Goal: Check status: Check status

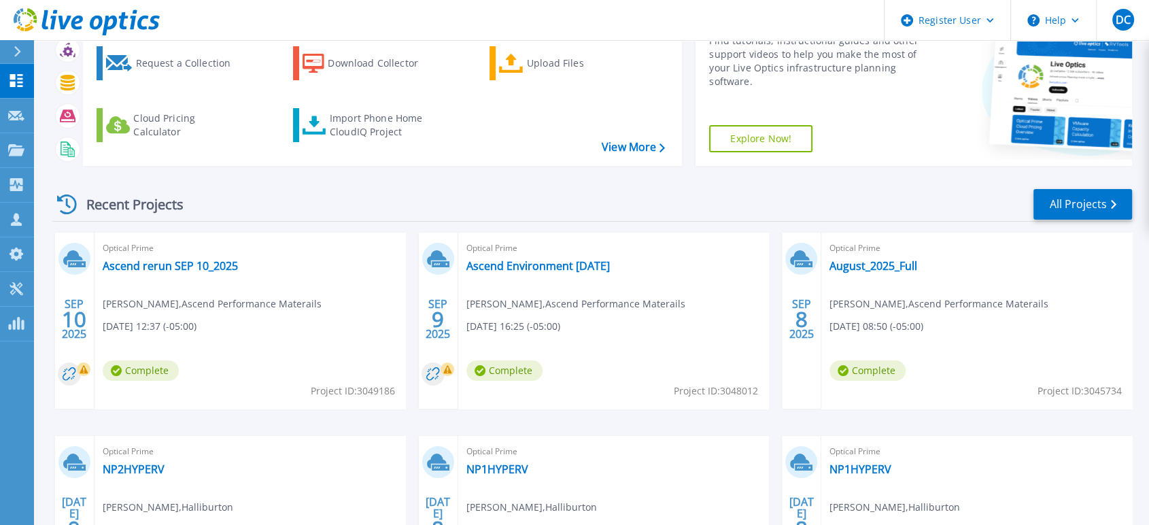
scroll to position [151, 0]
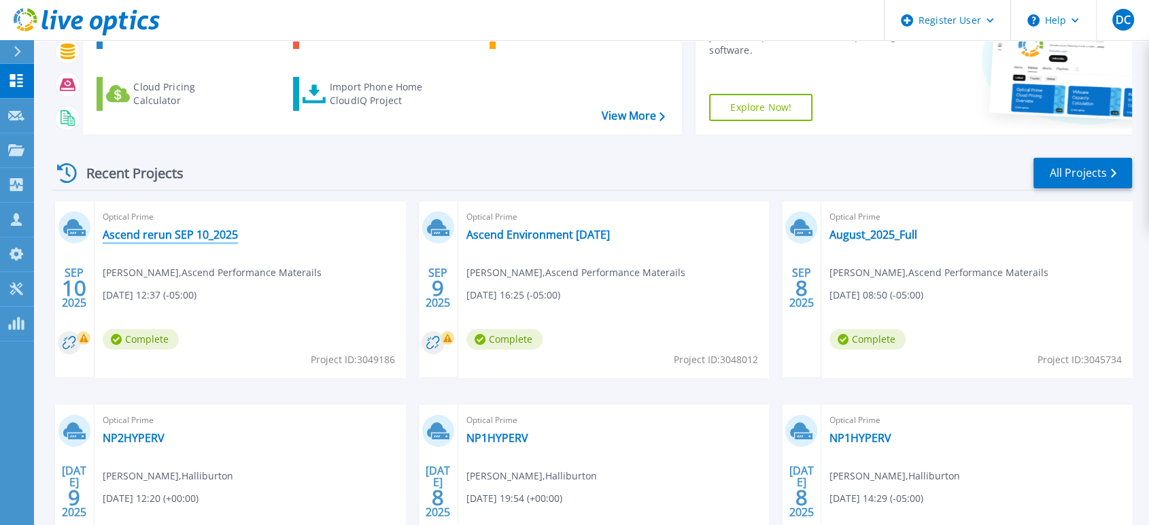
click at [143, 229] on link "Ascend rerun SEP 10_2025" at bounding box center [170, 235] width 135 height 14
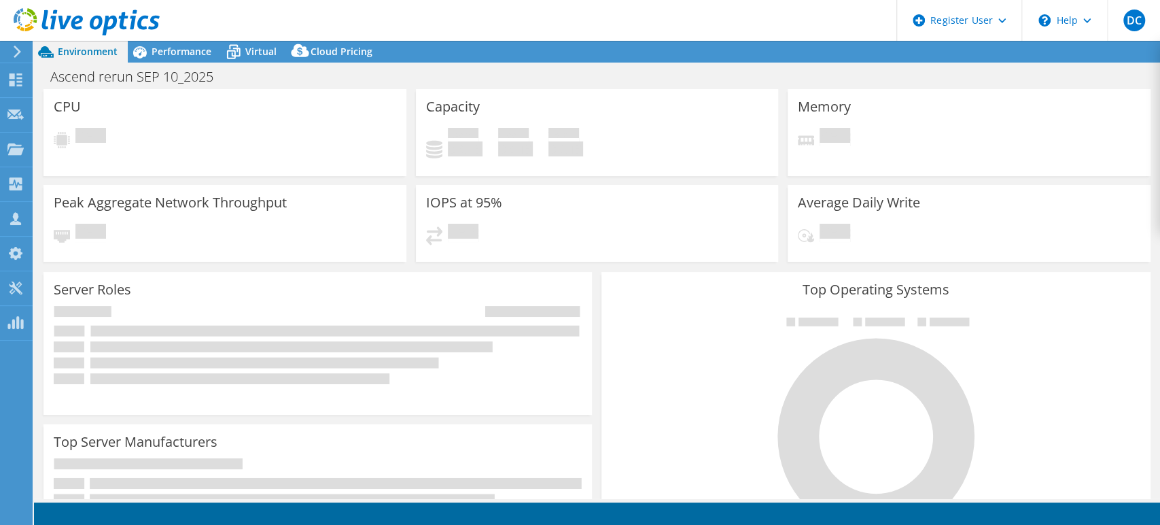
select select "USD"
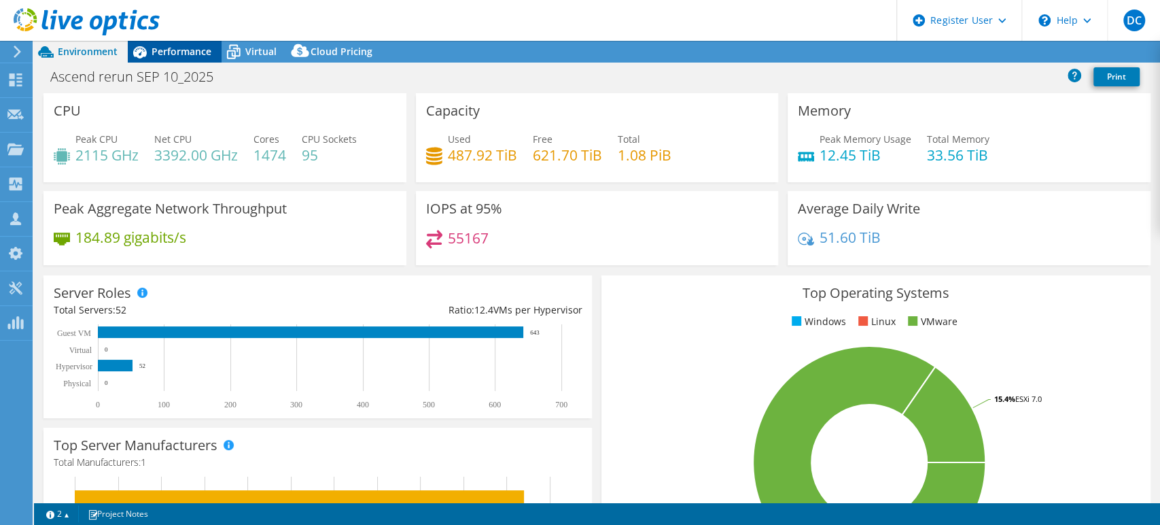
click at [174, 46] on span "Performance" at bounding box center [182, 51] width 60 height 13
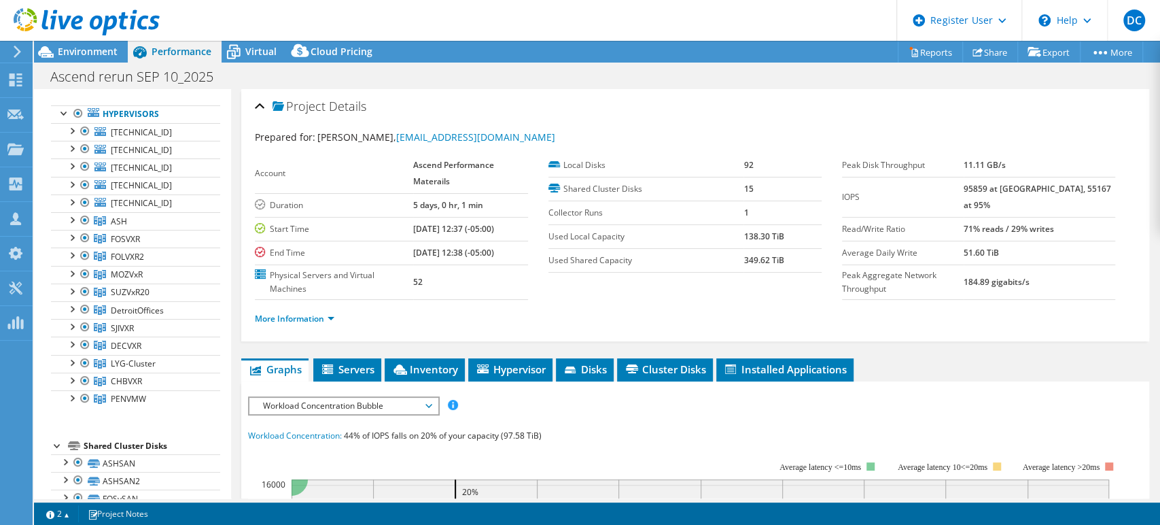
scroll to position [40, 0]
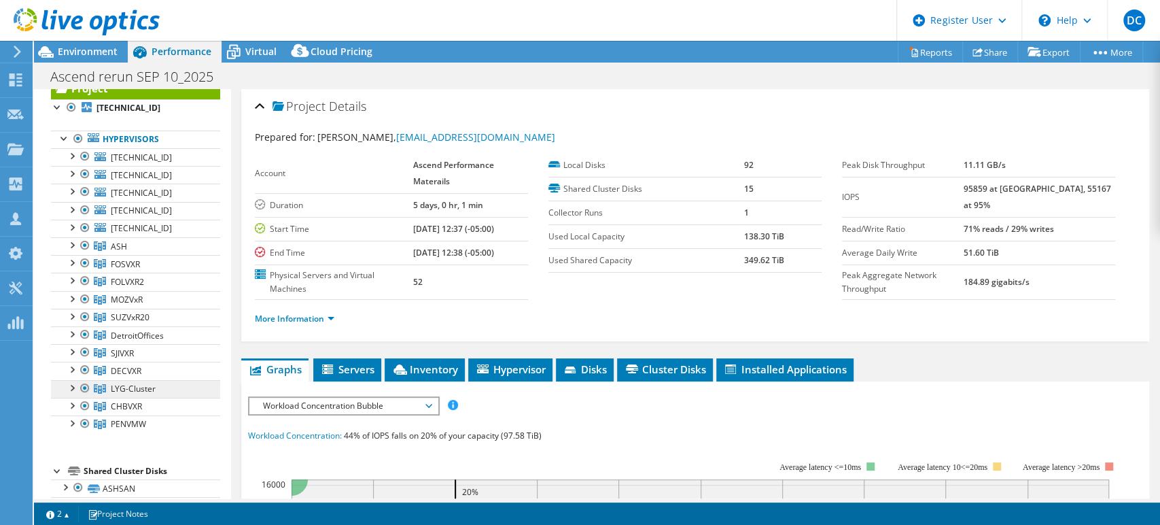
click at [125, 385] on span "LYG-Cluster" at bounding box center [133, 389] width 45 height 12
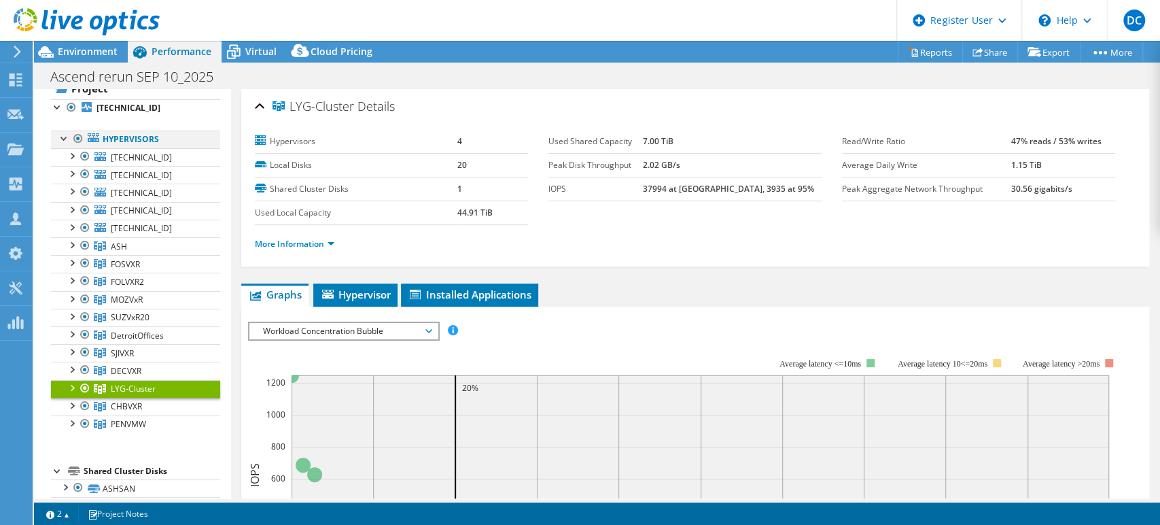
click at [79, 140] on div at bounding box center [78, 139] width 14 height 16
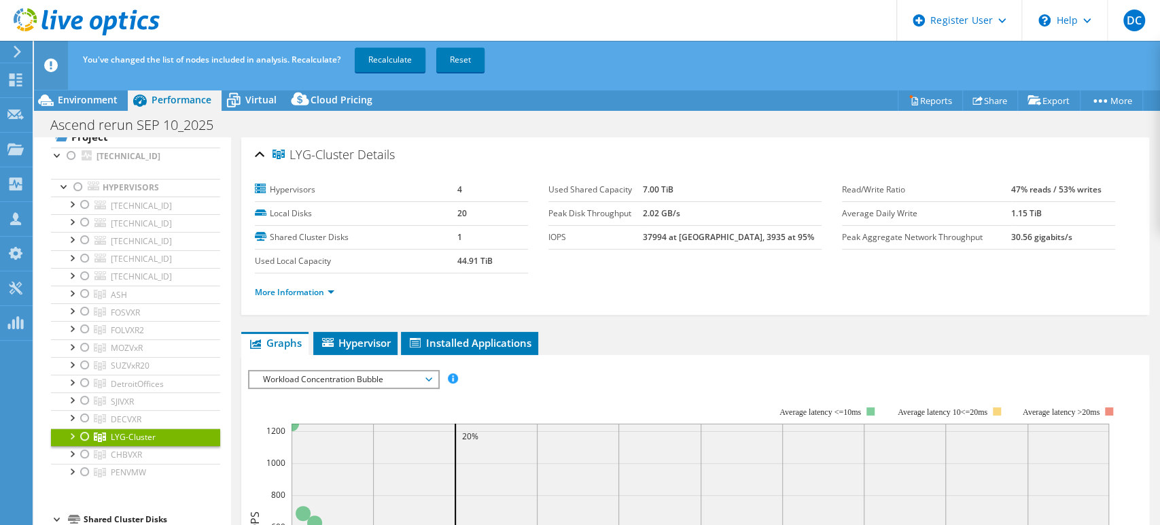
click at [82, 430] on div at bounding box center [85, 436] width 14 height 16
click at [383, 60] on link "Recalculate" at bounding box center [390, 60] width 71 height 24
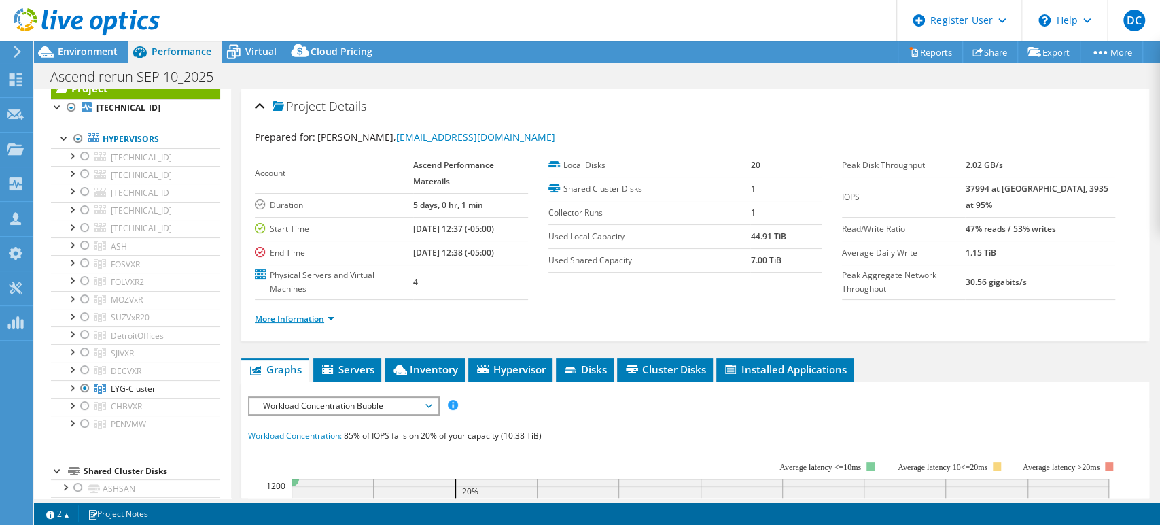
click at [332, 315] on link "More Information" at bounding box center [295, 319] width 80 height 12
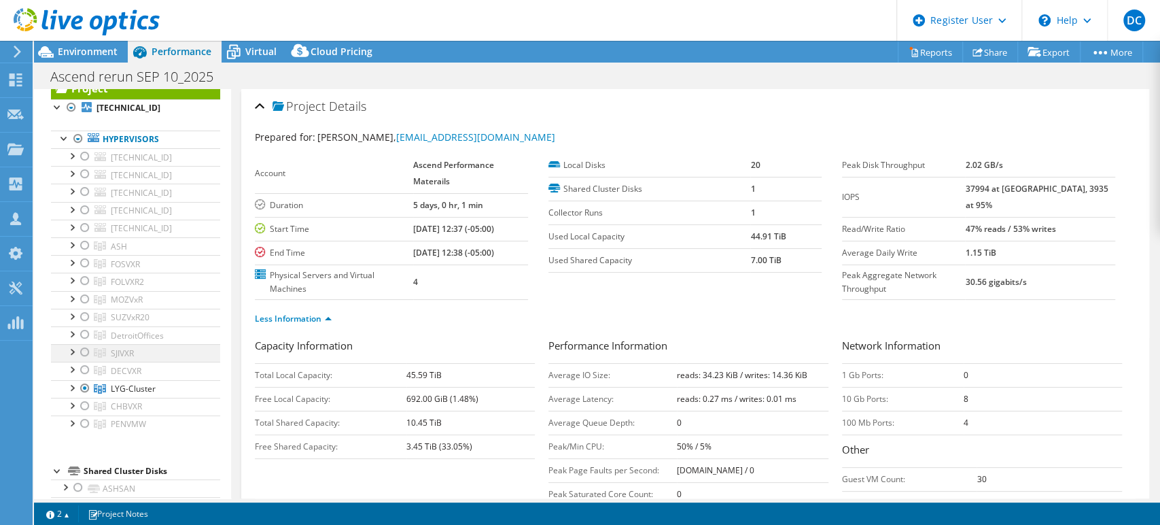
click at [85, 347] on div at bounding box center [85, 352] width 14 height 16
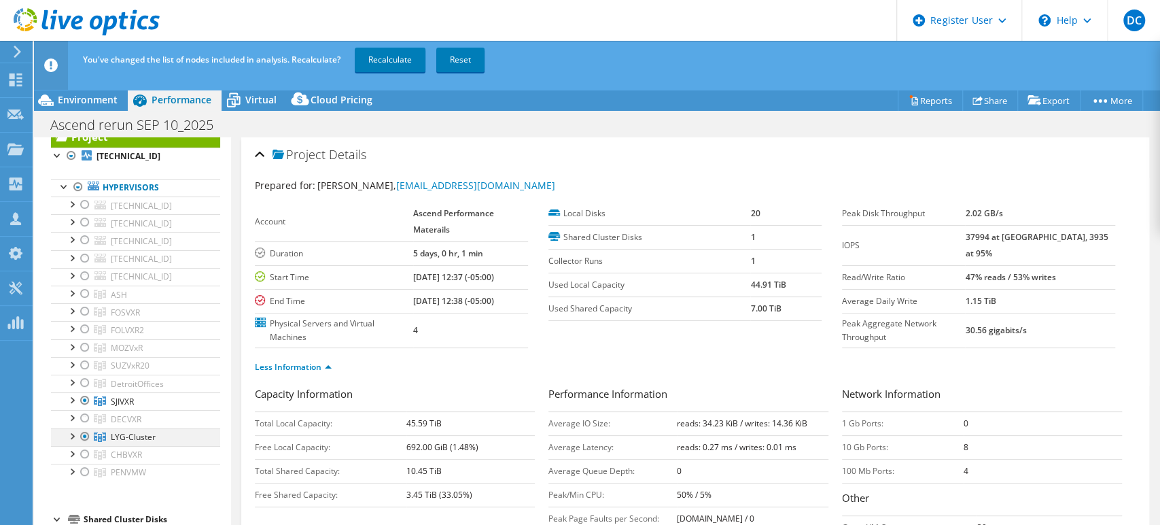
click at [86, 433] on div at bounding box center [85, 436] width 14 height 16
click at [396, 58] on link "Recalculate" at bounding box center [390, 60] width 71 height 24
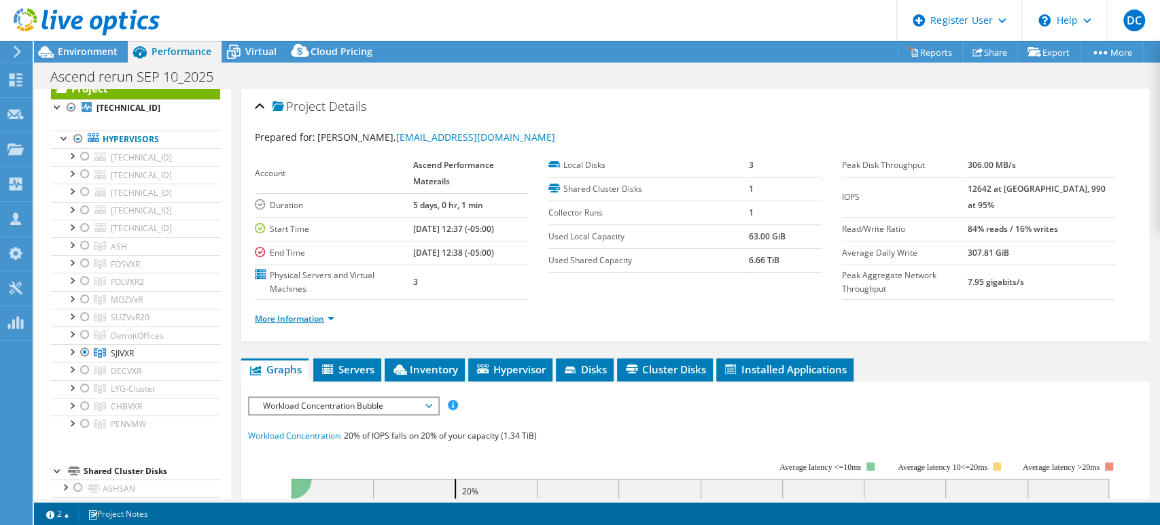
click at [332, 318] on link "More Information" at bounding box center [295, 319] width 80 height 12
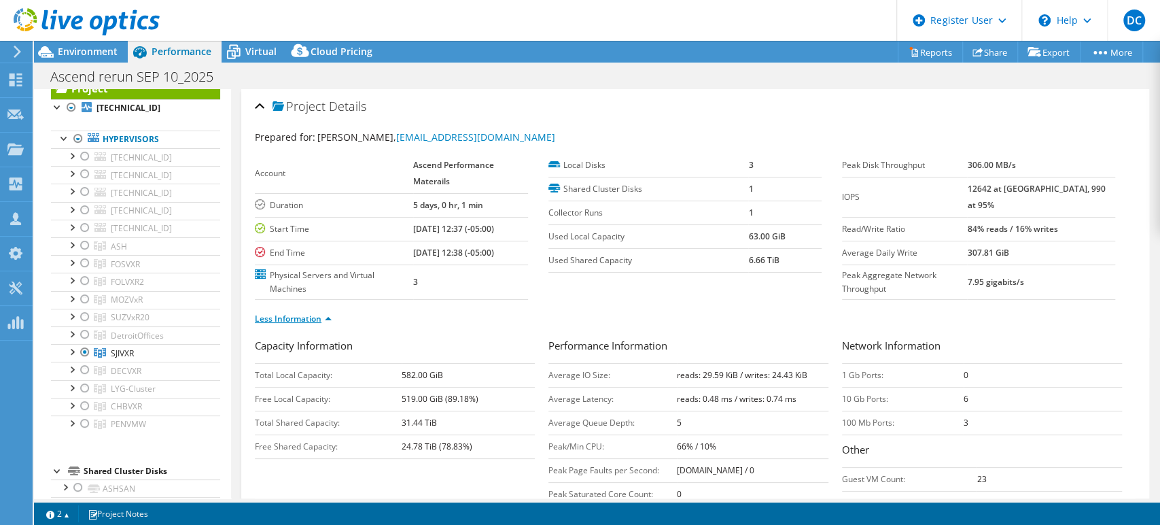
click at [328, 319] on link "Less Information" at bounding box center [293, 319] width 77 height 12
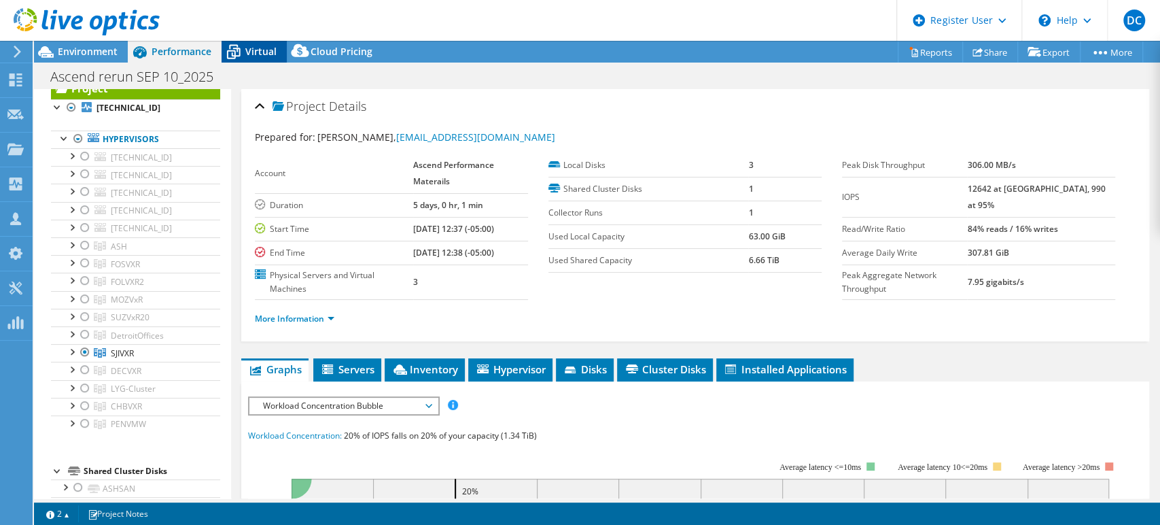
click at [264, 50] on span "Virtual" at bounding box center [260, 51] width 31 height 13
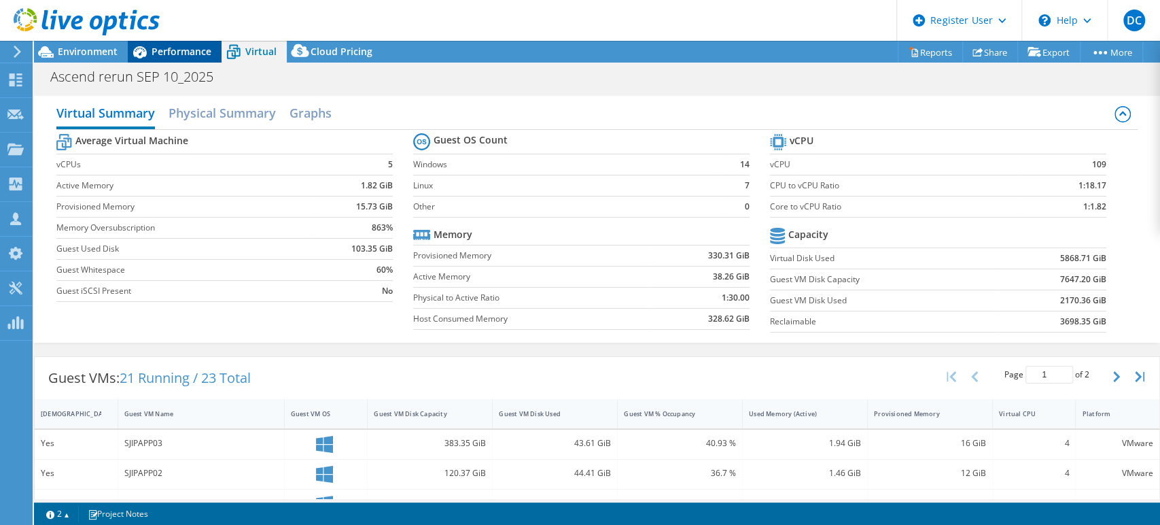
click at [184, 45] on span "Performance" at bounding box center [182, 51] width 60 height 13
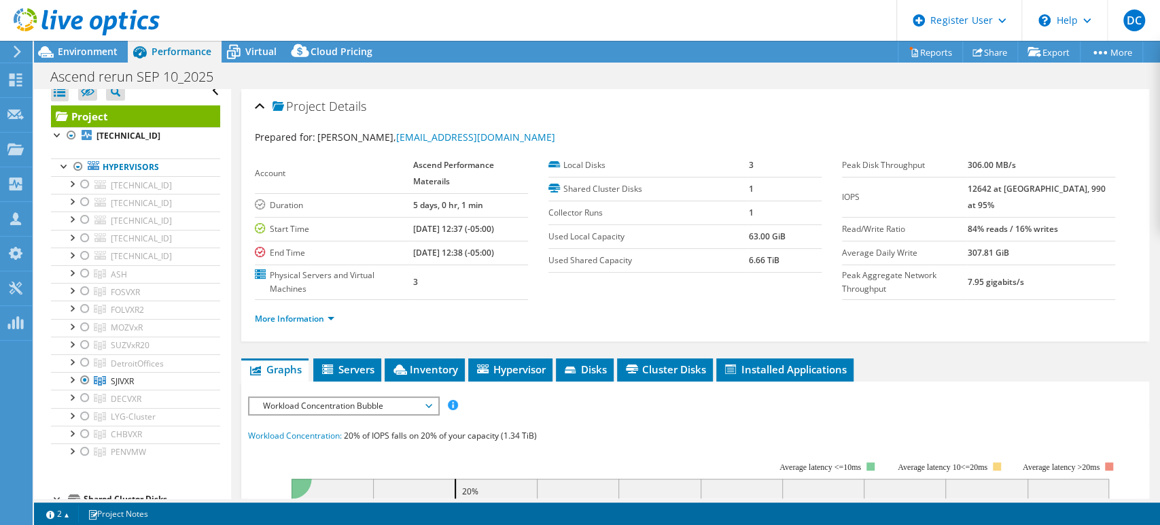
scroll to position [0, 0]
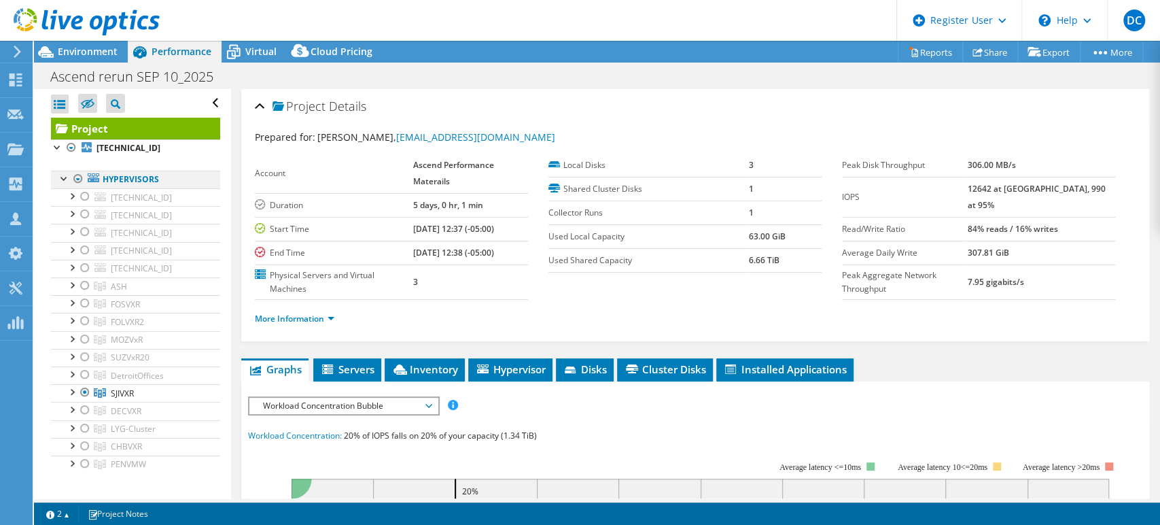
click at [78, 177] on div at bounding box center [78, 179] width 14 height 16
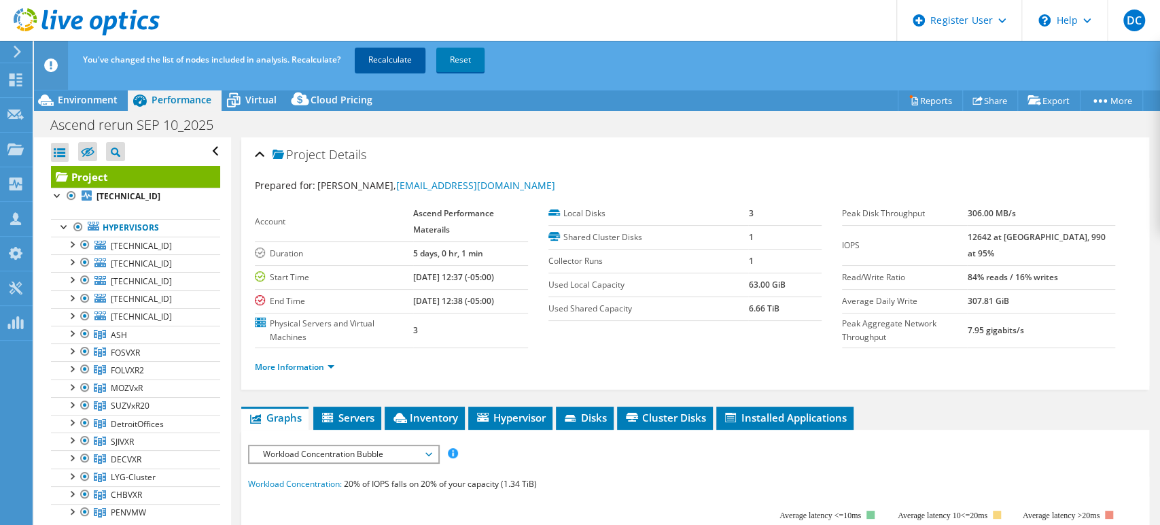
click at [396, 58] on link "Recalculate" at bounding box center [390, 60] width 71 height 24
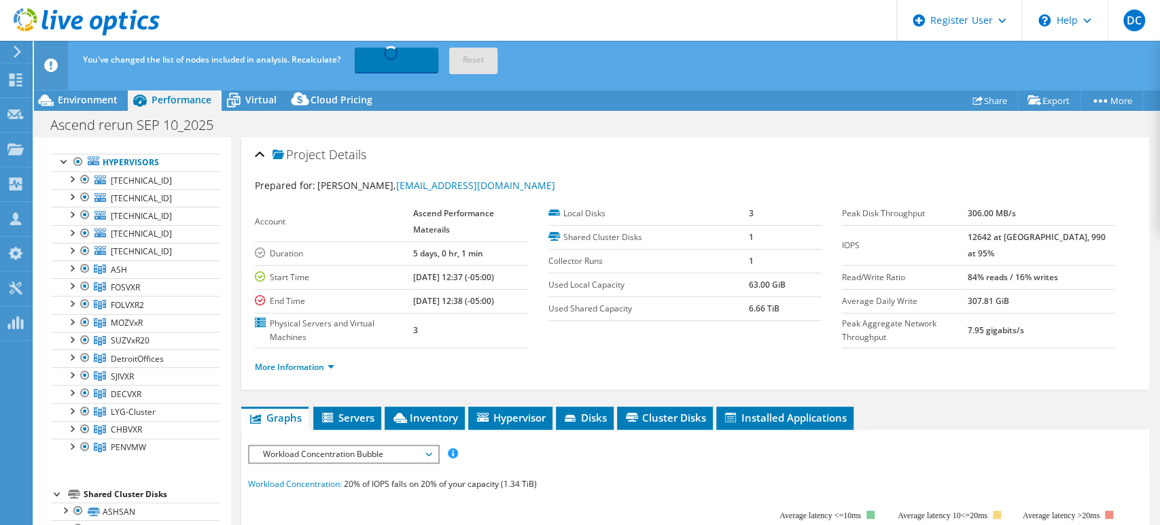
scroll to position [111, 0]
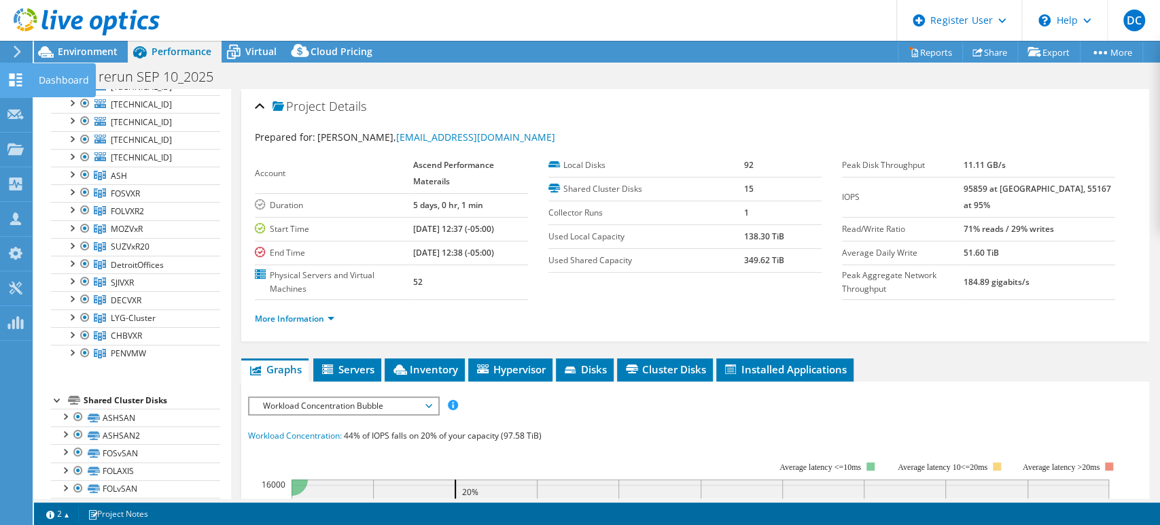
click at [20, 77] on use at bounding box center [16, 79] width 13 height 13
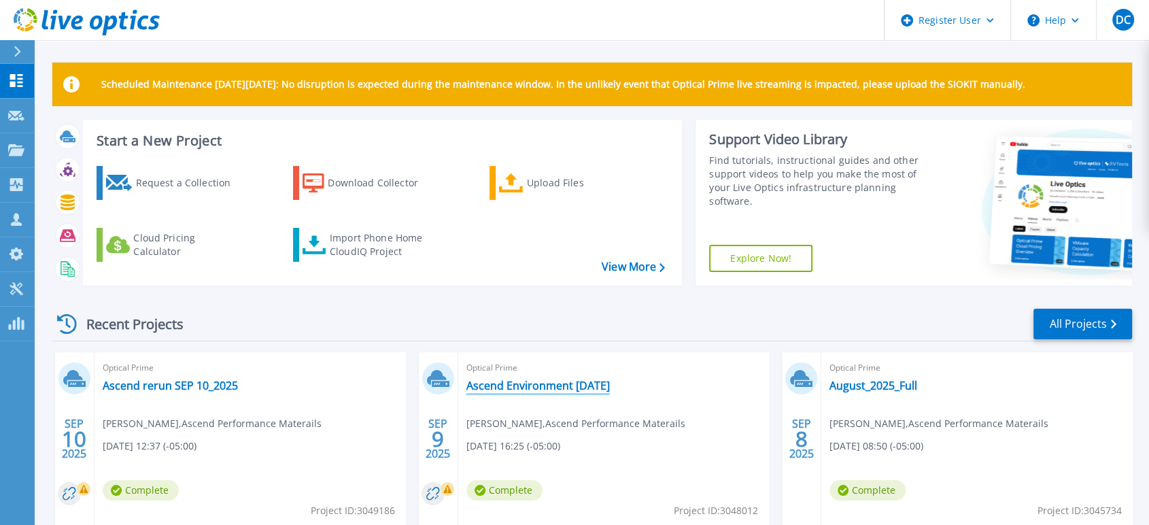
click at [572, 387] on link "Ascend Environment August 2025" at bounding box center [537, 386] width 143 height 14
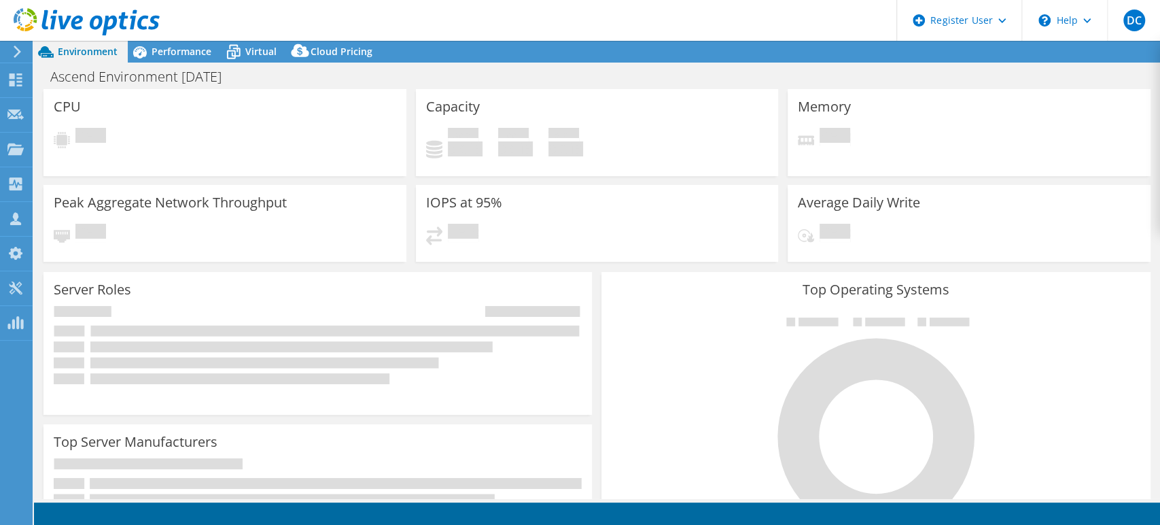
select select "USD"
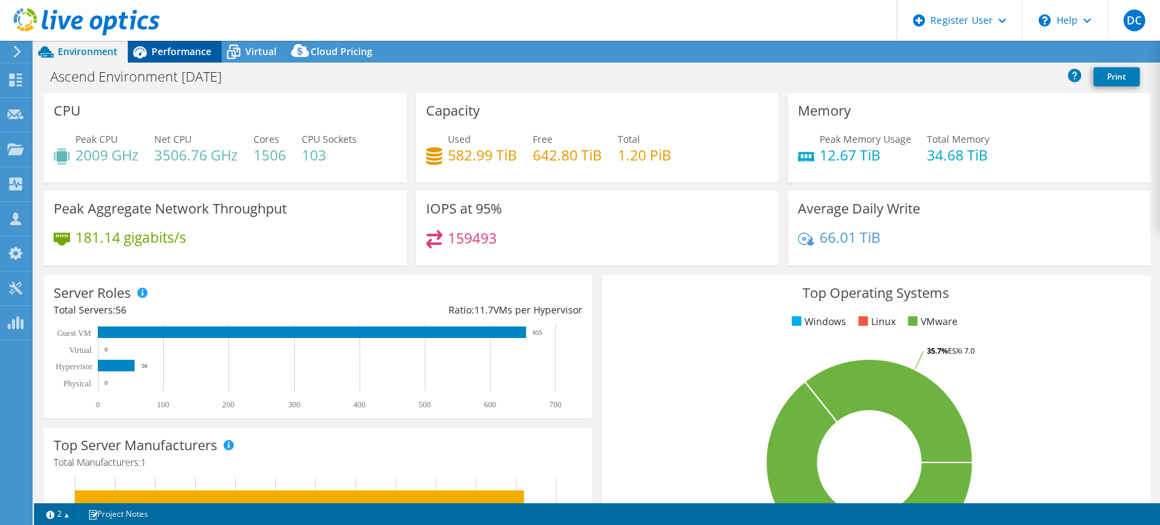
click at [184, 43] on div "Performance" at bounding box center [175, 52] width 94 height 22
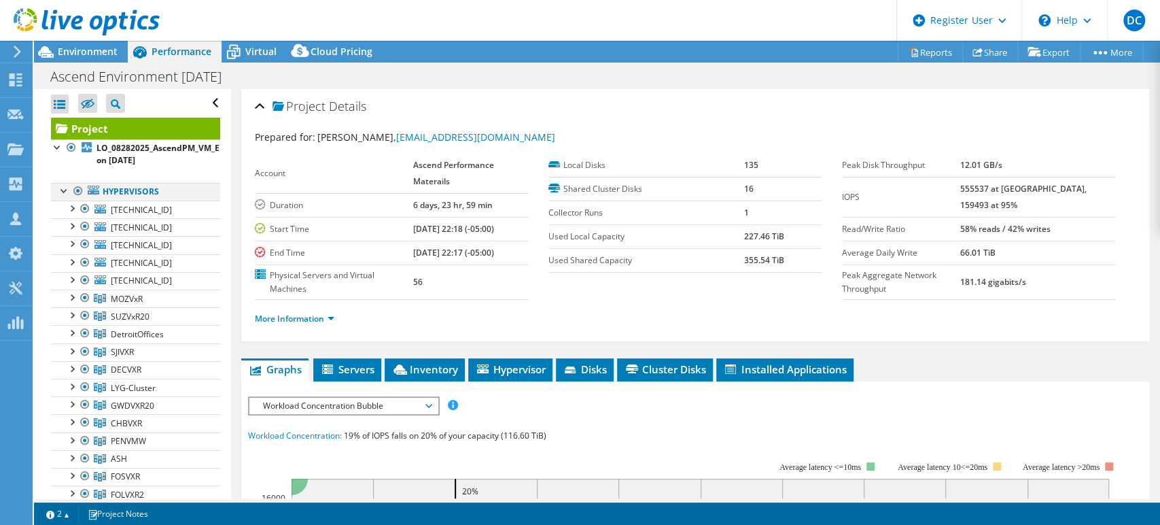
click at [79, 189] on div at bounding box center [78, 191] width 14 height 16
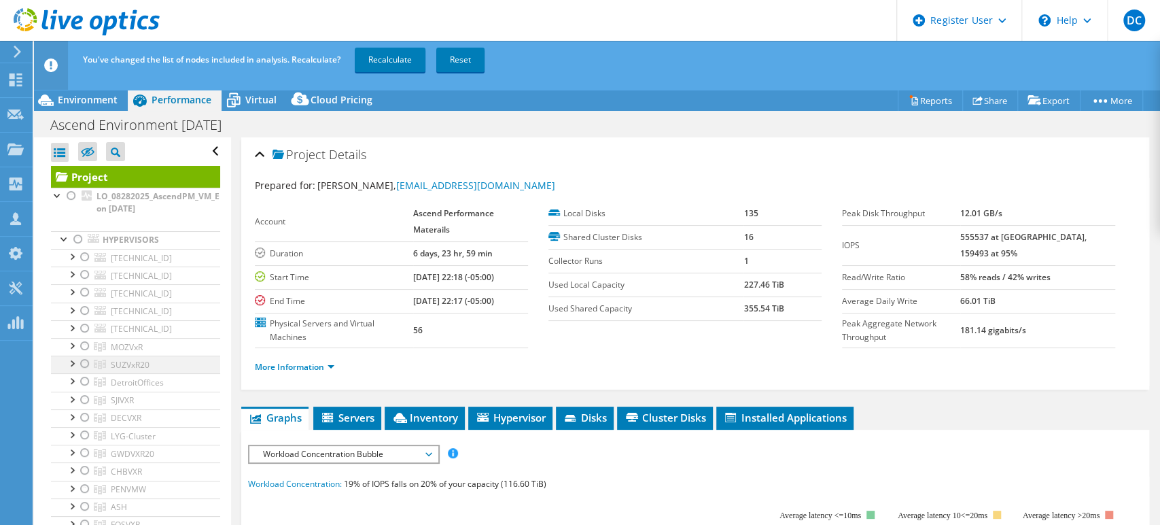
click at [85, 361] on div at bounding box center [85, 363] width 14 height 16
click at [389, 62] on link "Recalculate" at bounding box center [390, 60] width 71 height 24
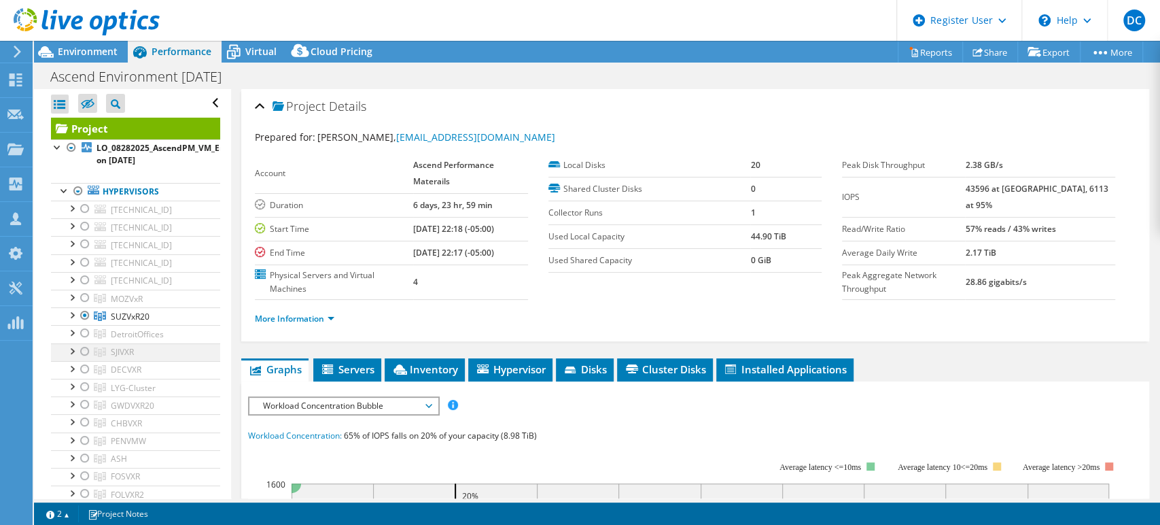
click at [85, 351] on div at bounding box center [85, 351] width 14 height 16
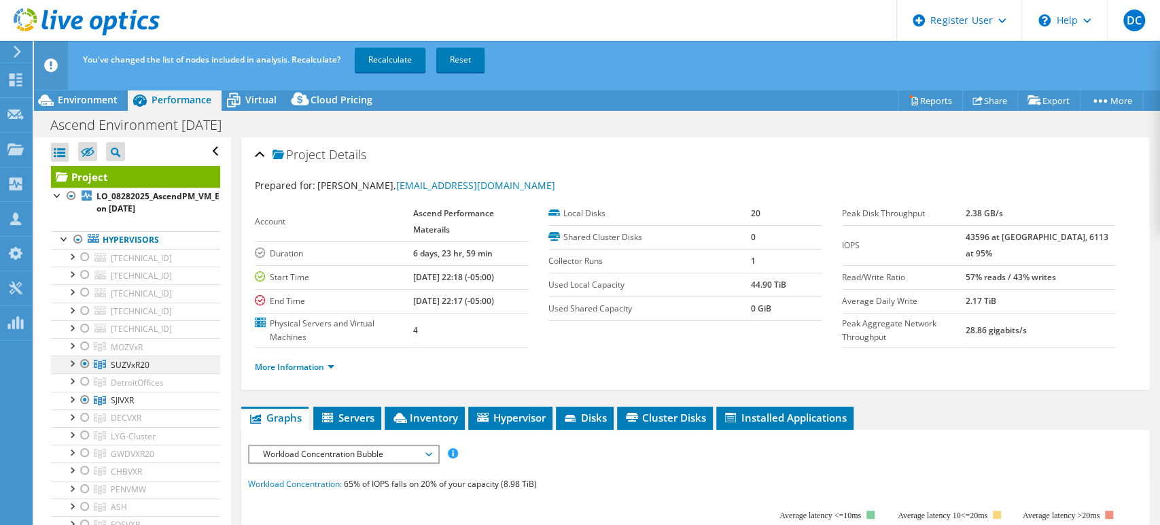
click at [85, 361] on div at bounding box center [85, 363] width 14 height 16
click at [389, 57] on link "Recalculate" at bounding box center [390, 60] width 71 height 24
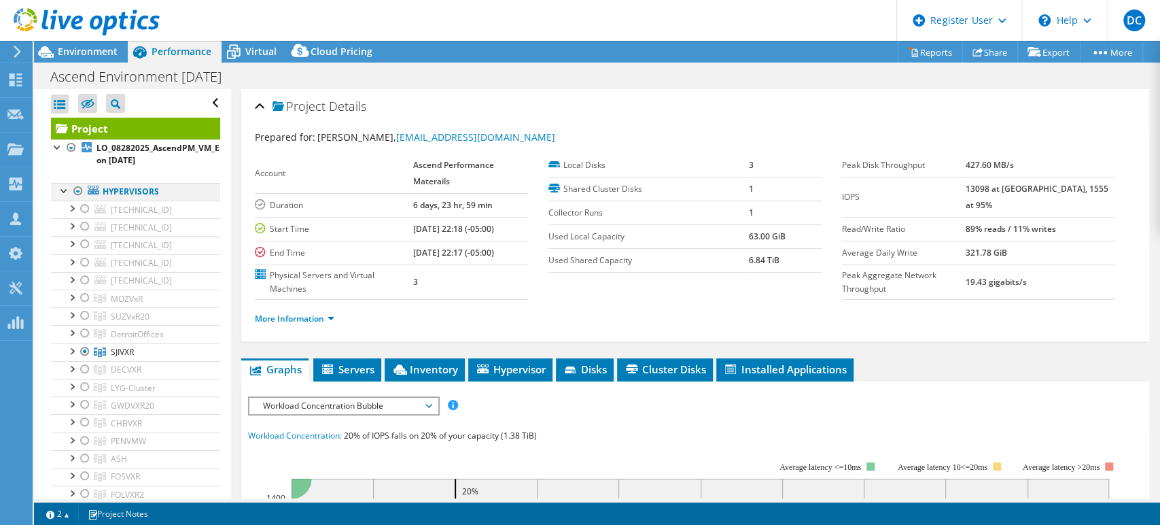
click at [76, 190] on div at bounding box center [78, 191] width 14 height 16
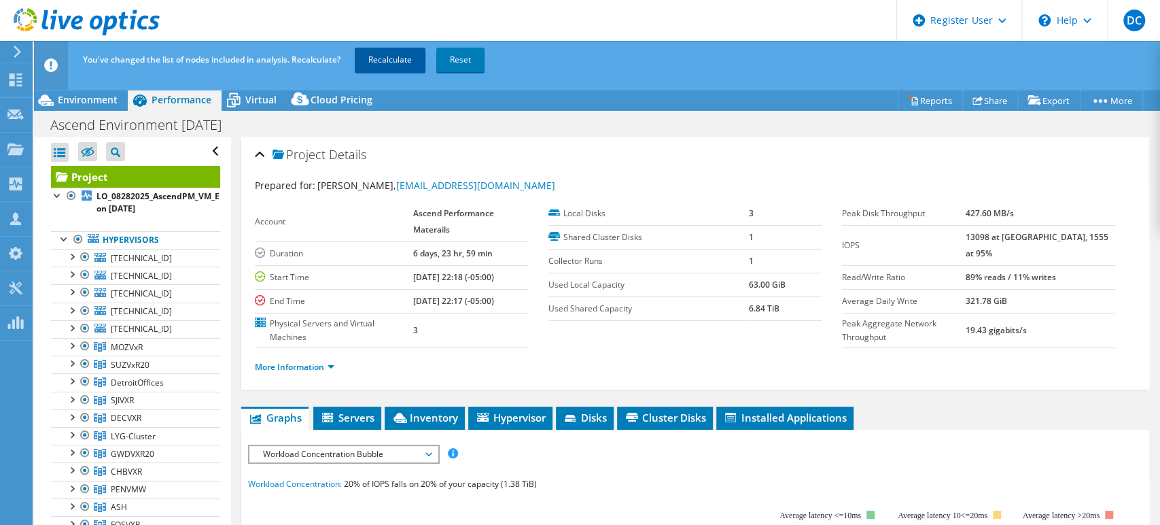
click at [380, 56] on link "Recalculate" at bounding box center [390, 60] width 71 height 24
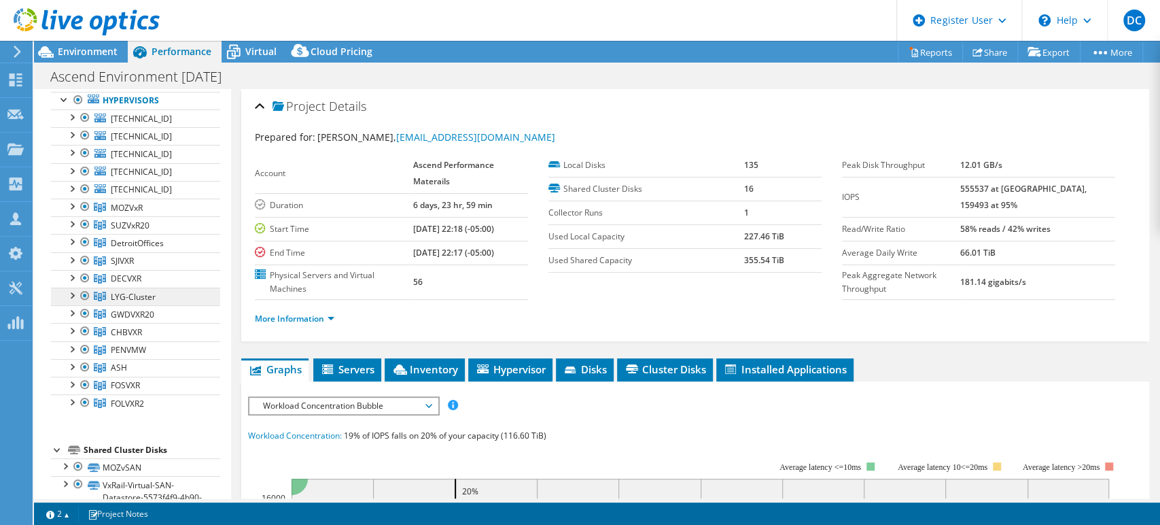
scroll to position [75, 0]
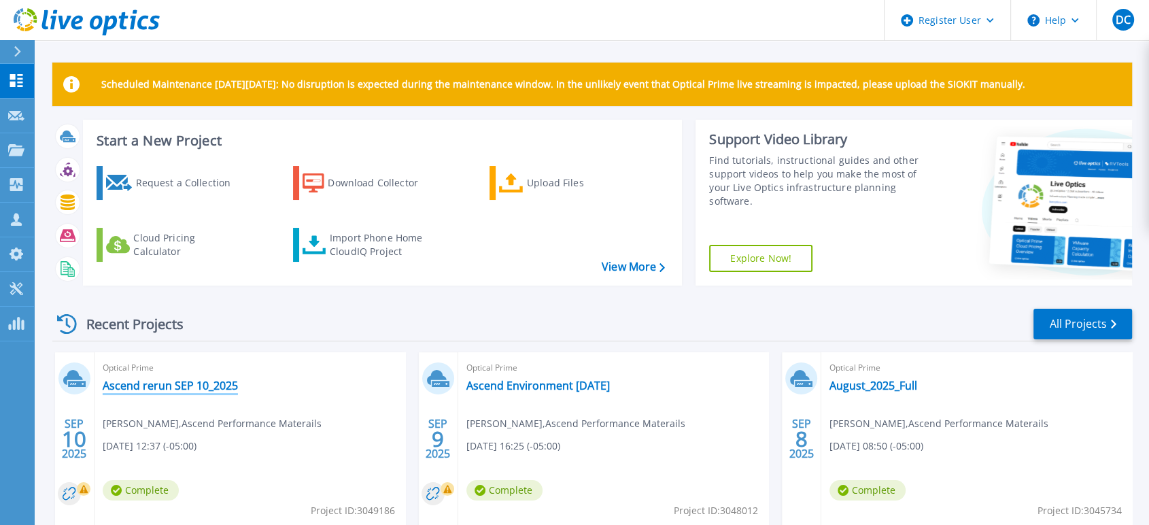
click at [192, 385] on link "Ascend rerun SEP 10_2025" at bounding box center [170, 386] width 135 height 14
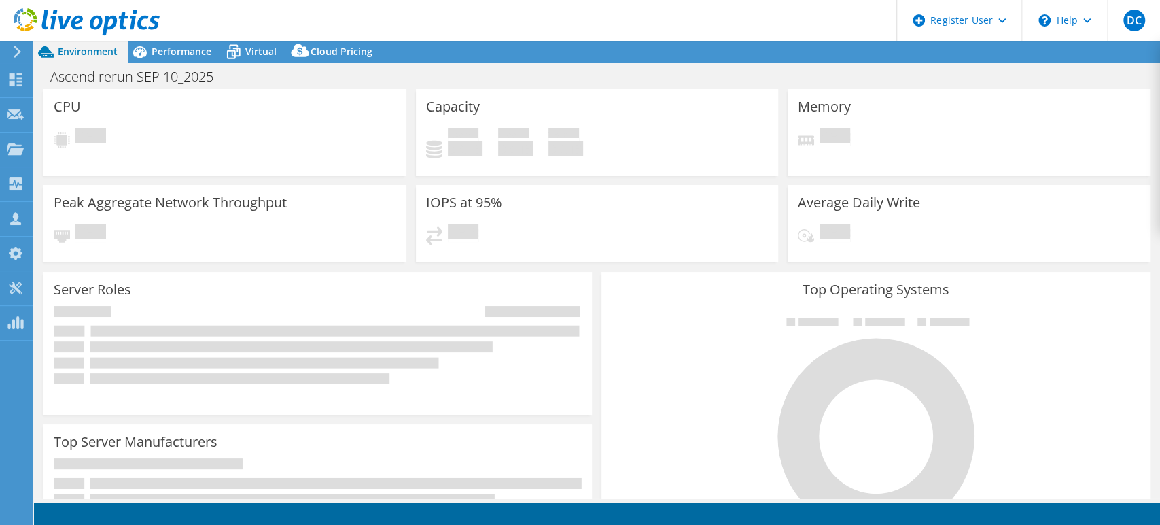
select select "USD"
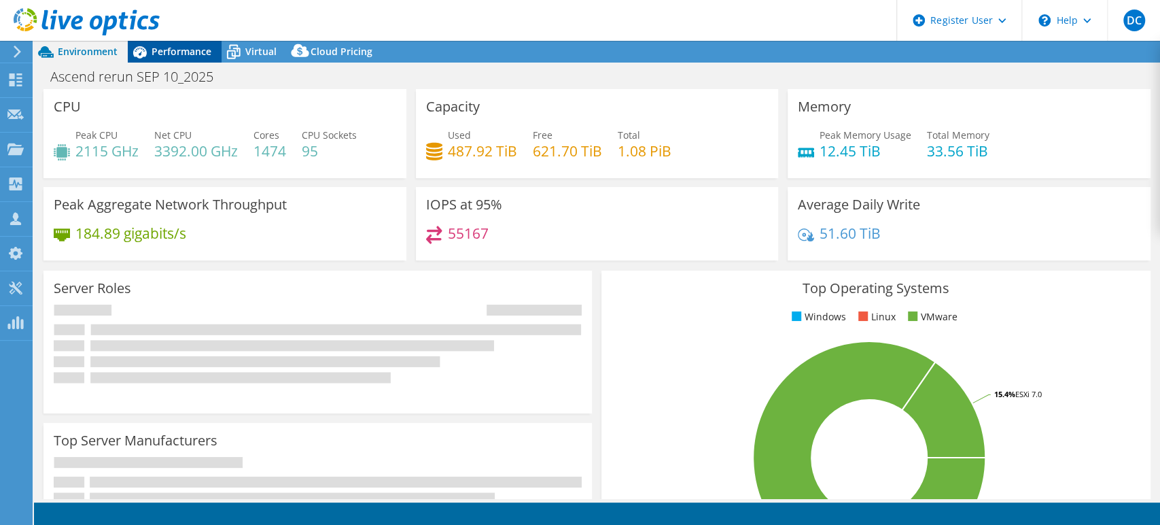
click at [177, 54] on span "Performance" at bounding box center [182, 51] width 60 height 13
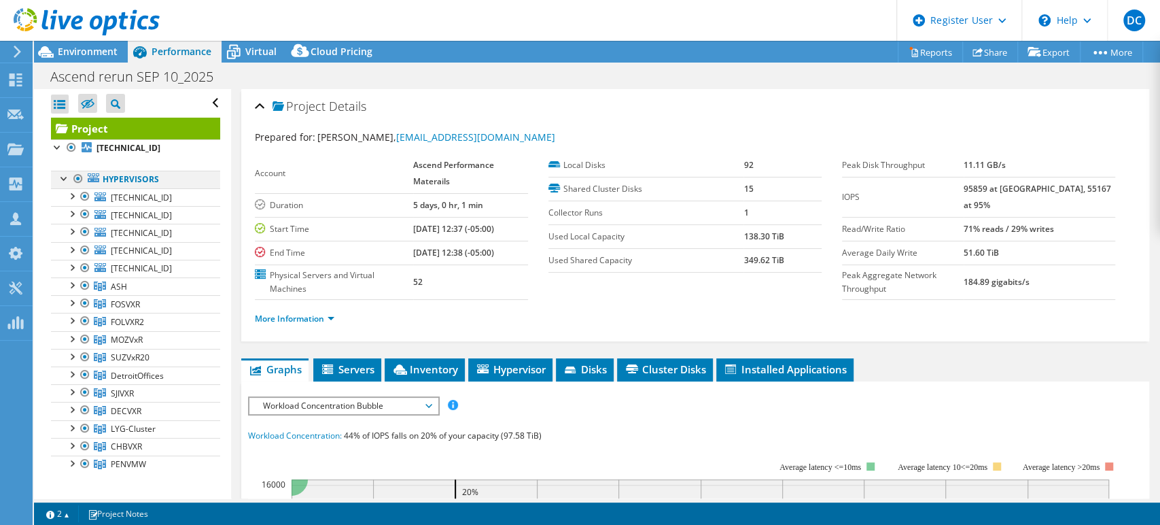
click at [77, 179] on div at bounding box center [78, 179] width 14 height 16
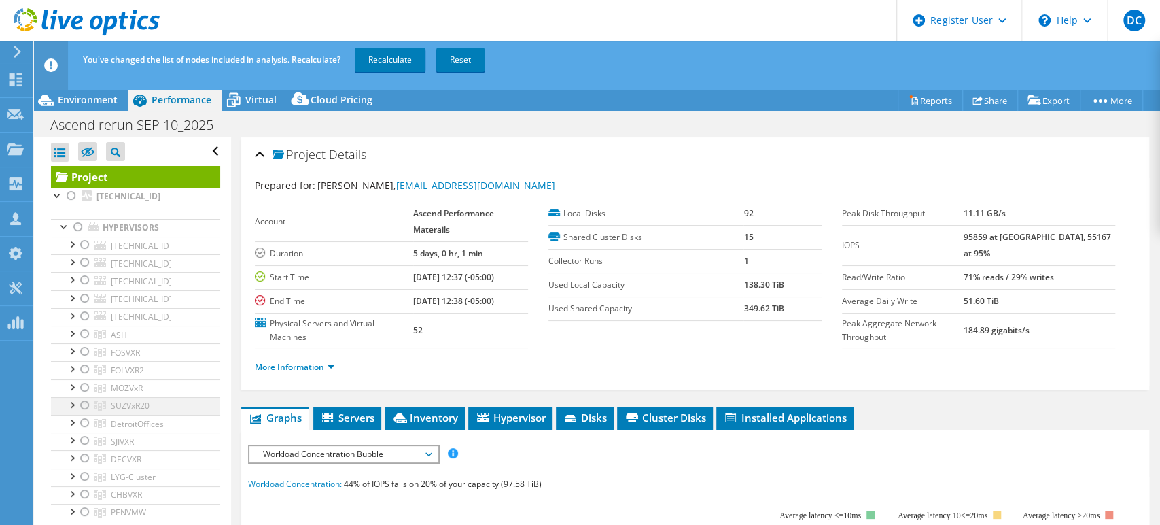
click at [83, 404] on div at bounding box center [85, 405] width 14 height 16
click at [378, 56] on link "Recalculate" at bounding box center [390, 60] width 71 height 24
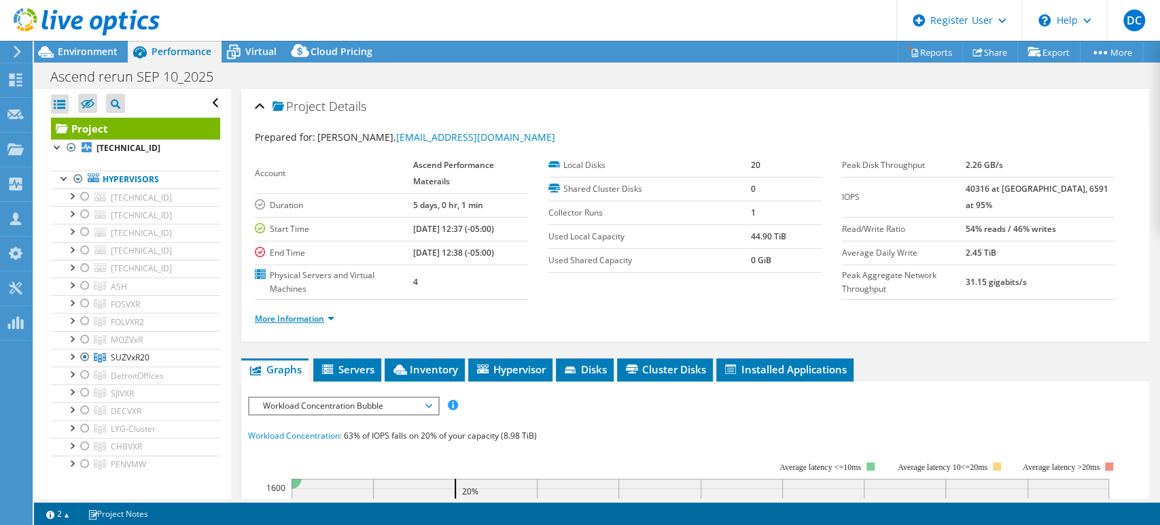
click at [330, 315] on link "More Information" at bounding box center [295, 319] width 80 height 12
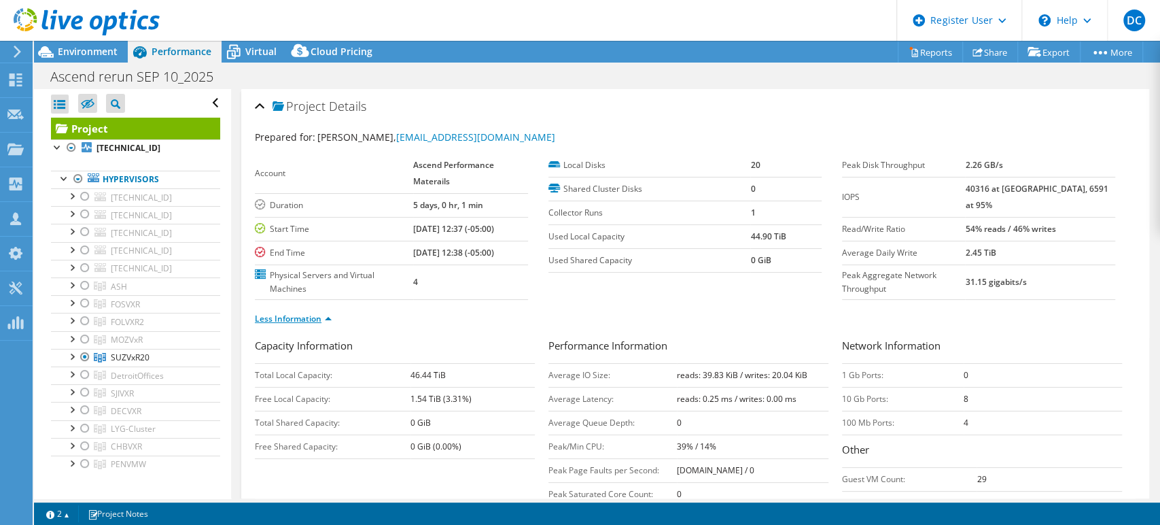
click at [329, 317] on link "Less Information" at bounding box center [293, 319] width 77 height 12
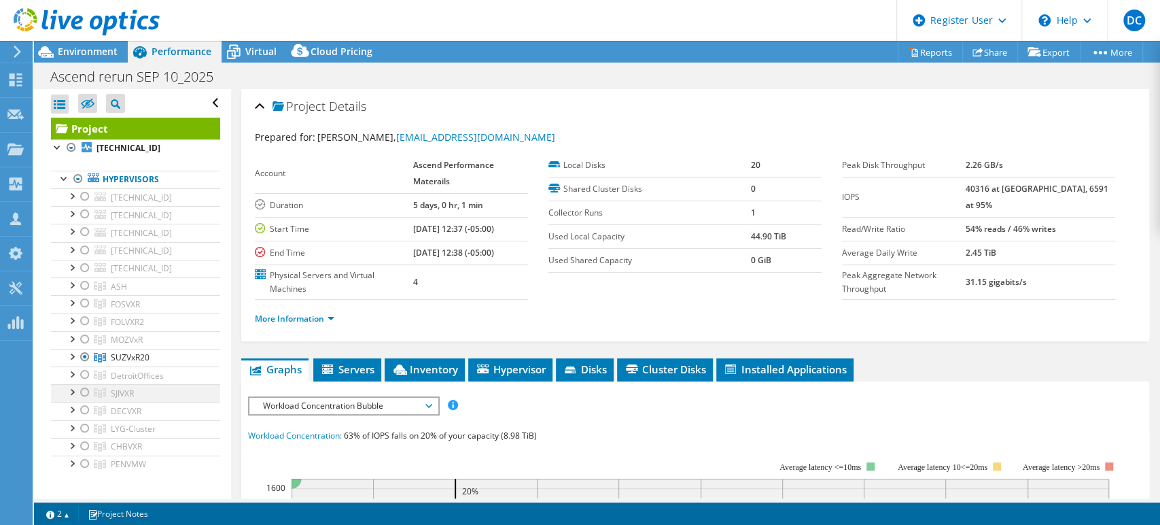
click at [82, 392] on div at bounding box center [85, 392] width 14 height 16
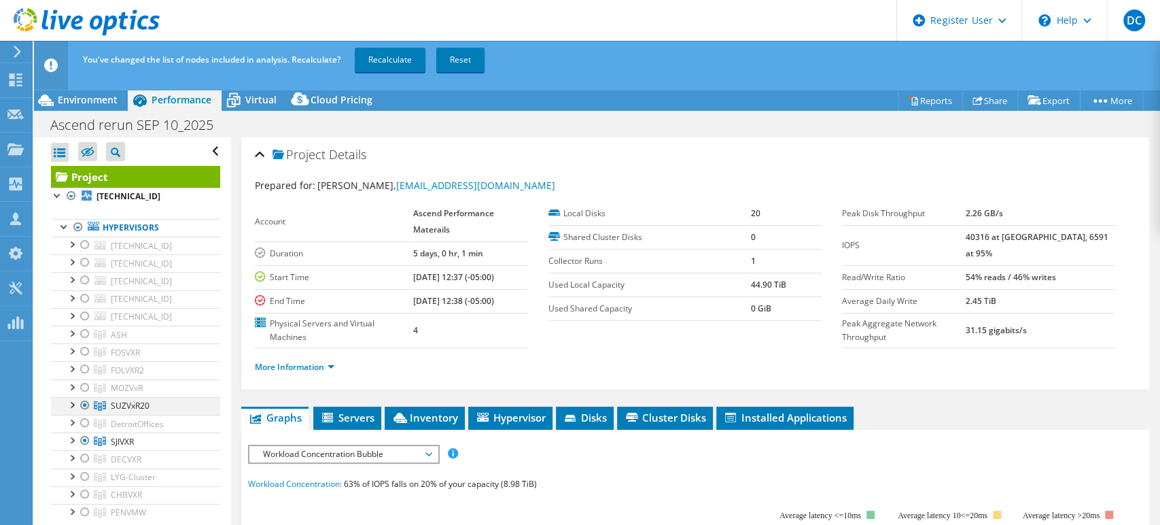
click at [84, 404] on div at bounding box center [85, 405] width 14 height 16
click at [396, 62] on link "Recalculate" at bounding box center [390, 60] width 71 height 24
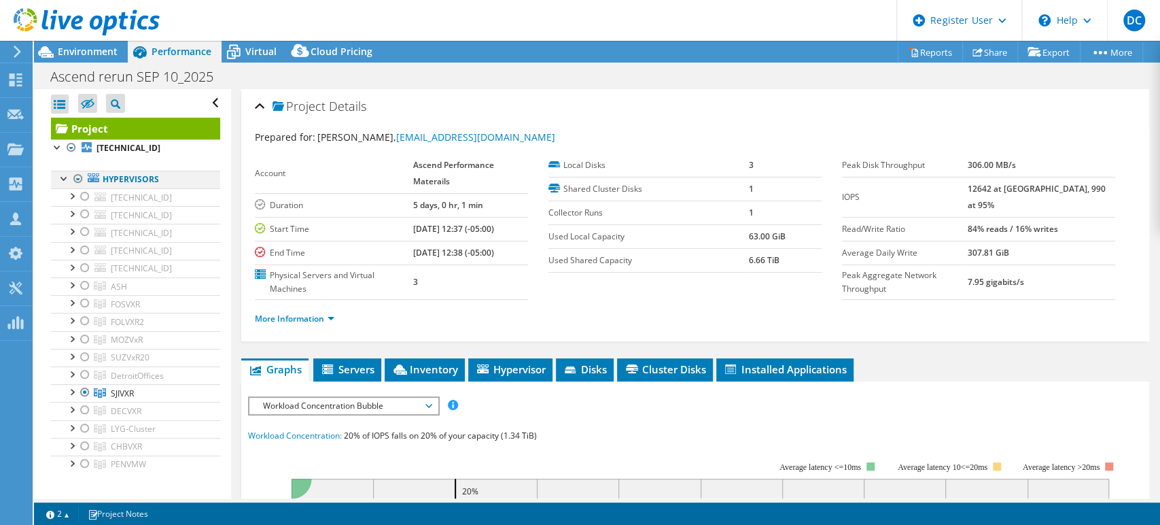
click at [76, 178] on div at bounding box center [78, 179] width 14 height 16
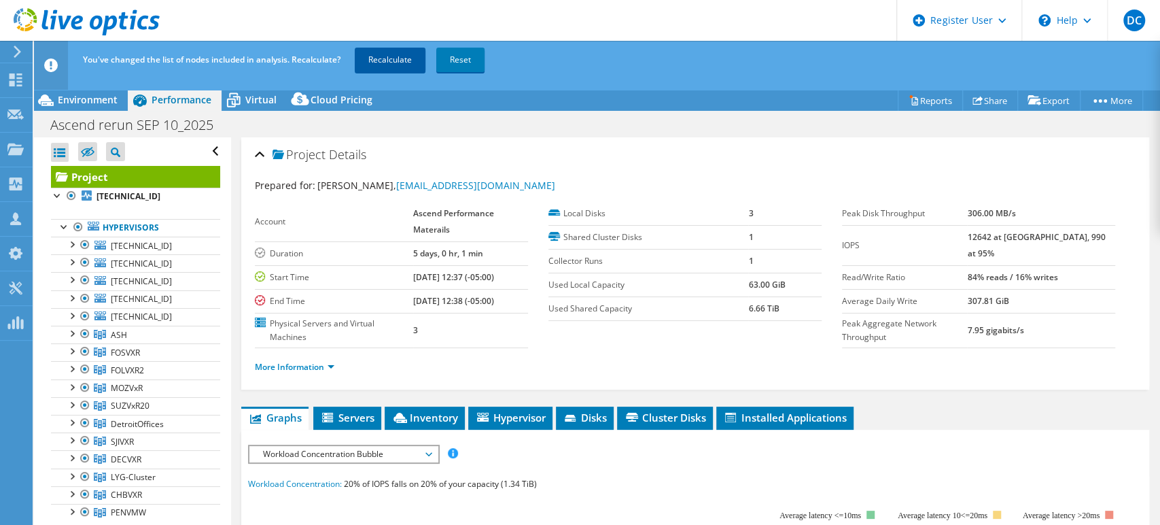
click at [394, 48] on link "Recalculate" at bounding box center [390, 60] width 71 height 24
